Goal: Navigation & Orientation: Find specific page/section

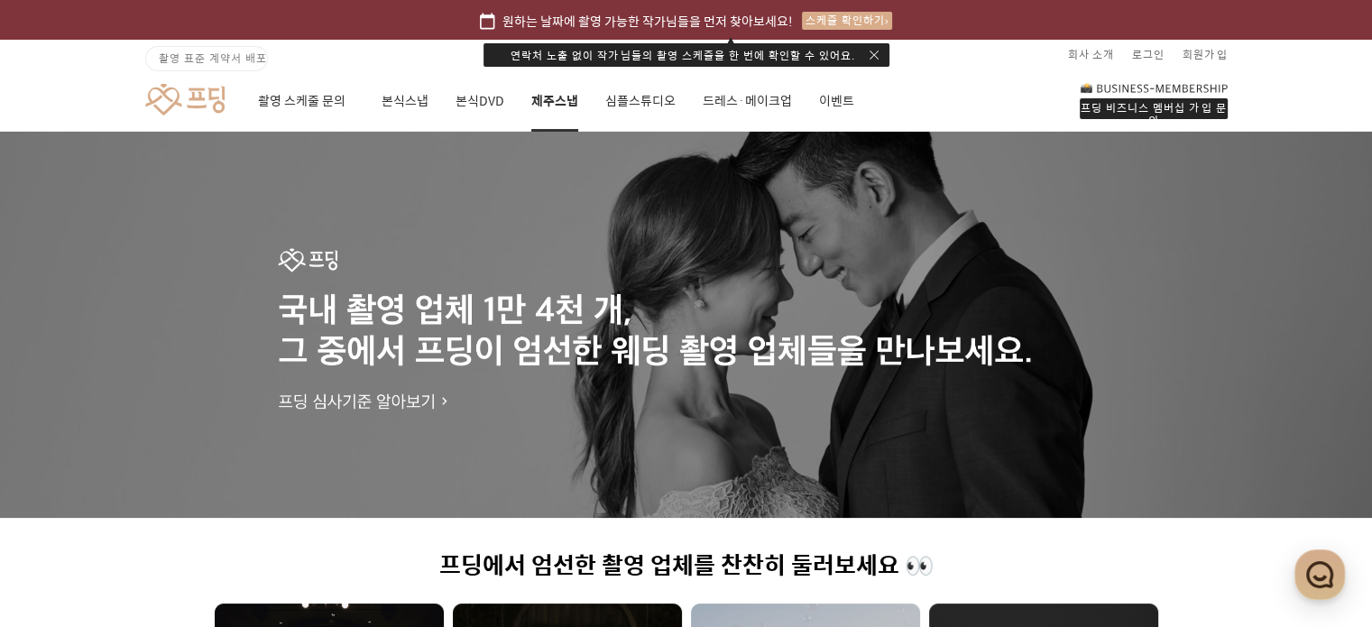
click at [556, 93] on link "제주스냅" at bounding box center [554, 100] width 47 height 61
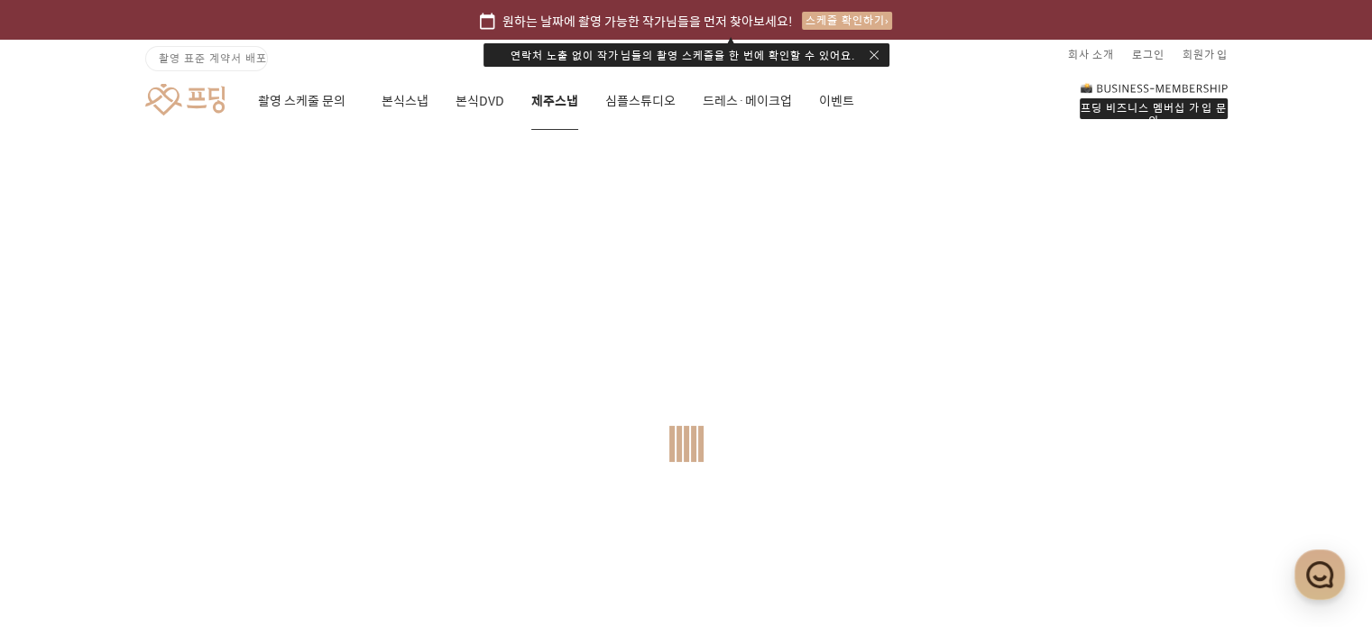
click at [556, 93] on link "제주스냅" at bounding box center [554, 100] width 47 height 61
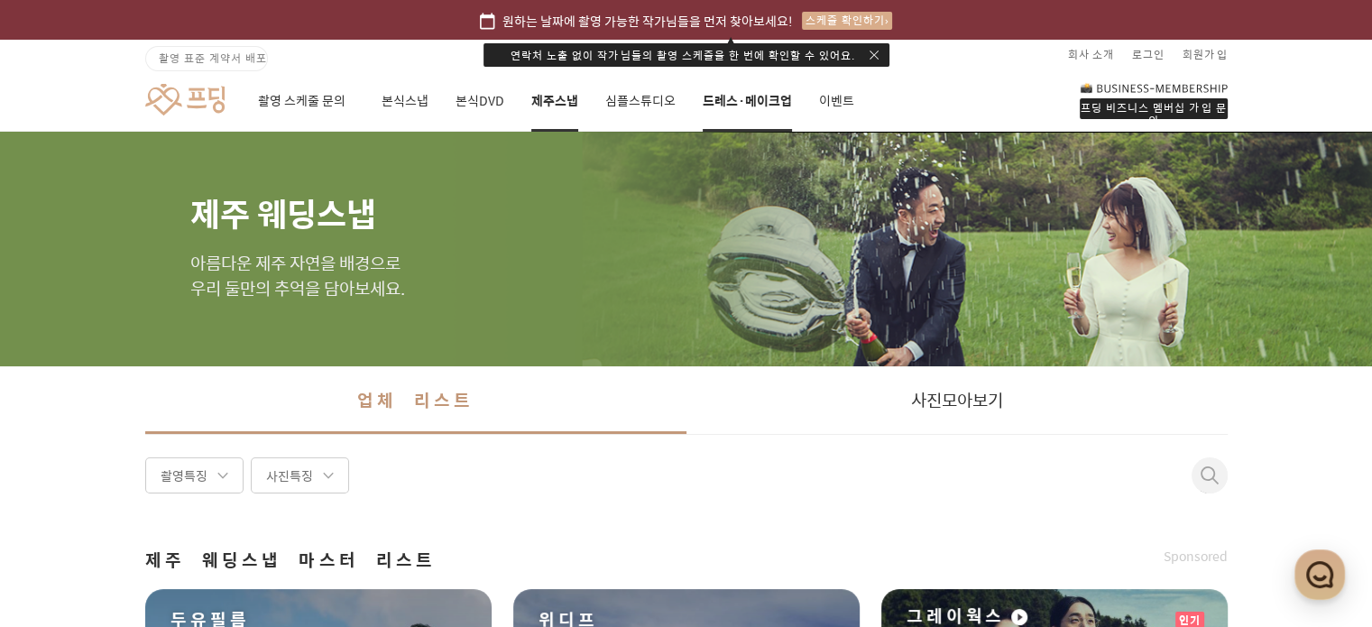
click at [754, 100] on link "드레스·메이크업" at bounding box center [747, 100] width 89 height 61
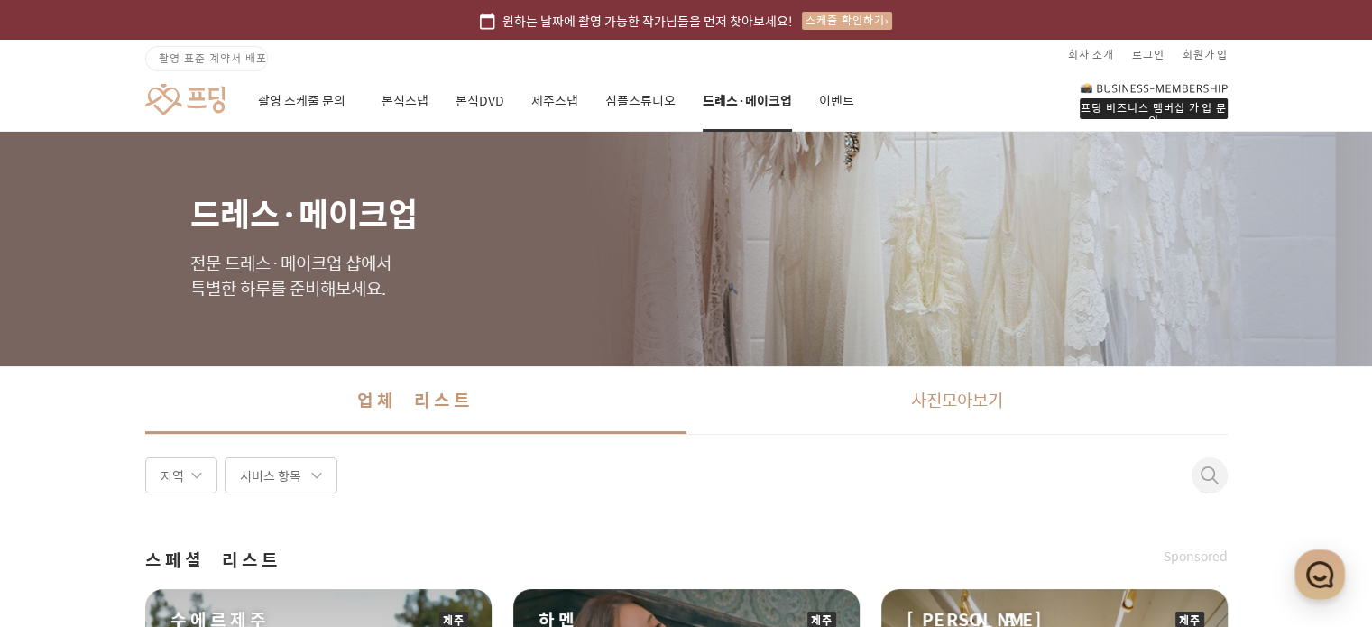
click at [989, 402] on link "사진 모아보기" at bounding box center [957, 400] width 541 height 68
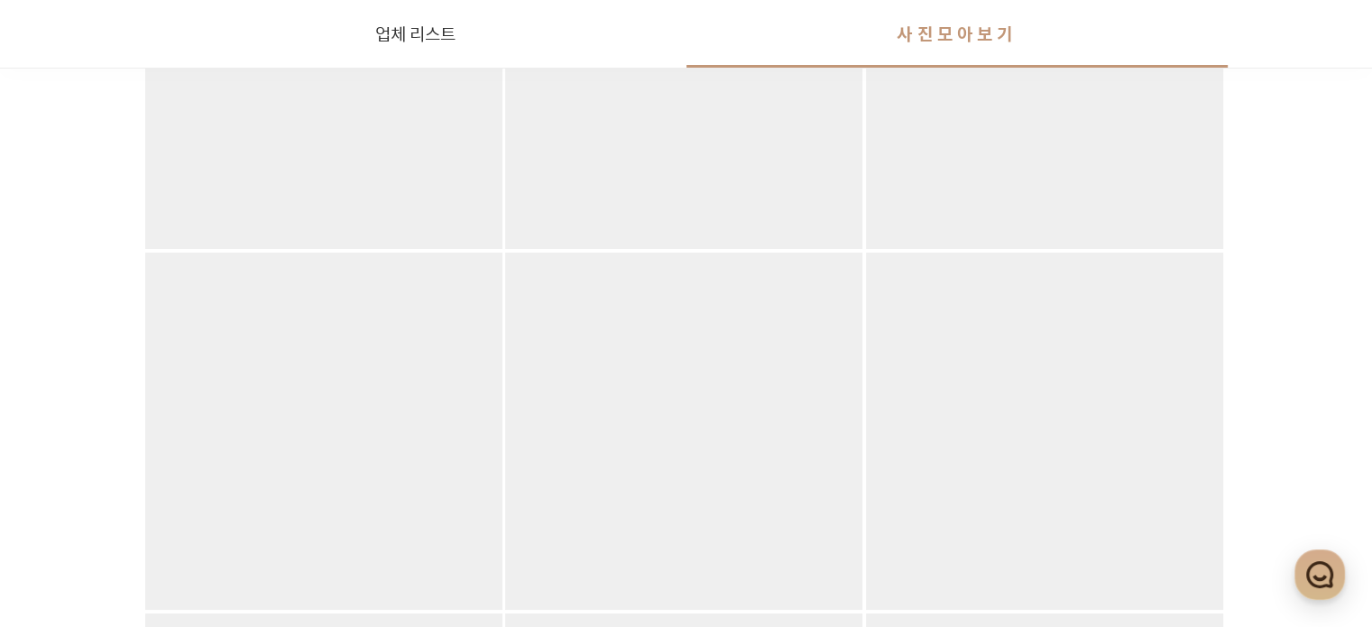
scroll to position [17413, 0]
